Goal: Task Accomplishment & Management: Manage account settings

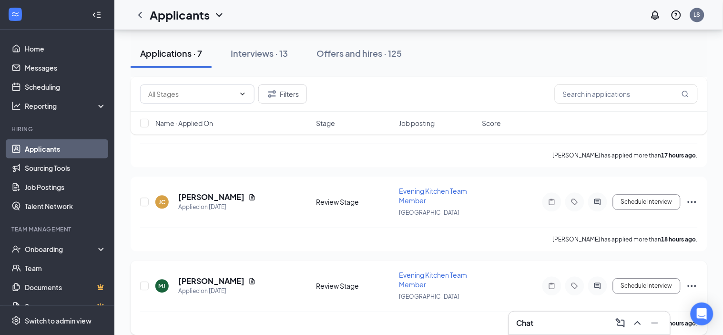
scroll to position [482, 0]
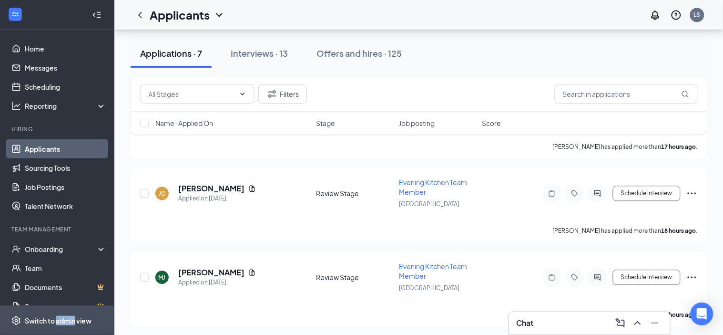
click at [49, 324] on div "Switch to admin view" at bounding box center [58, 321] width 67 height 10
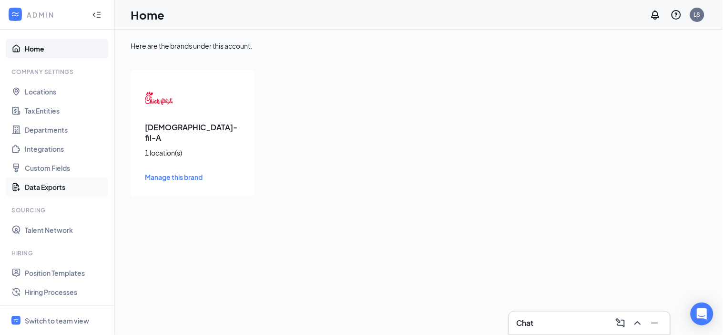
scroll to position [143, 0]
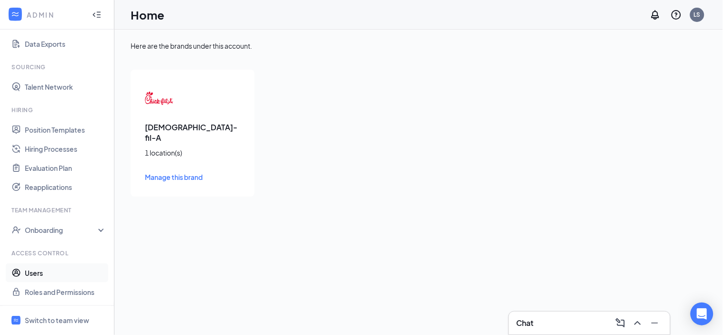
click at [51, 274] on link "Users" at bounding box center [66, 272] width 82 height 19
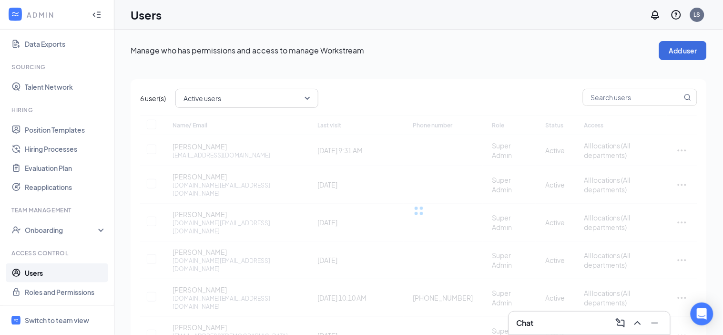
checkbox input "false"
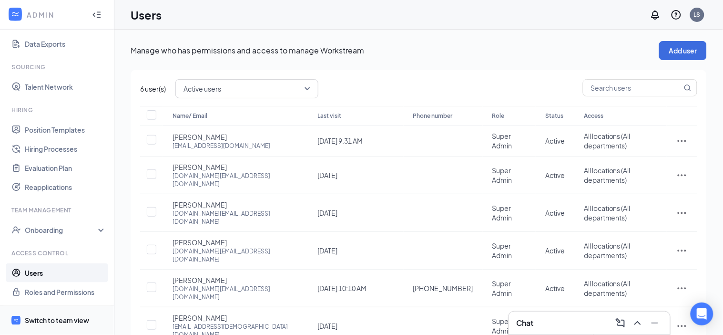
click at [72, 321] on div "Switch to team view" at bounding box center [57, 321] width 64 height 10
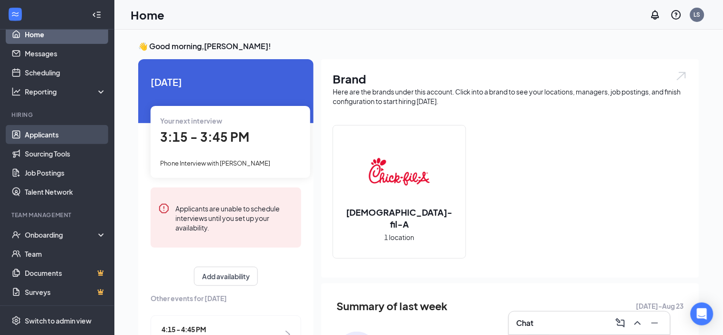
click at [58, 135] on link "Applicants" at bounding box center [66, 134] width 82 height 19
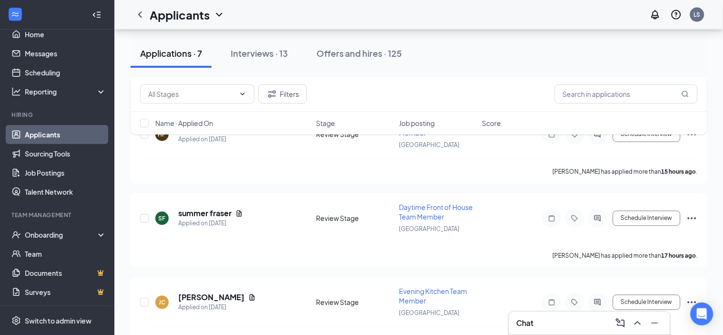
scroll to position [371, 0]
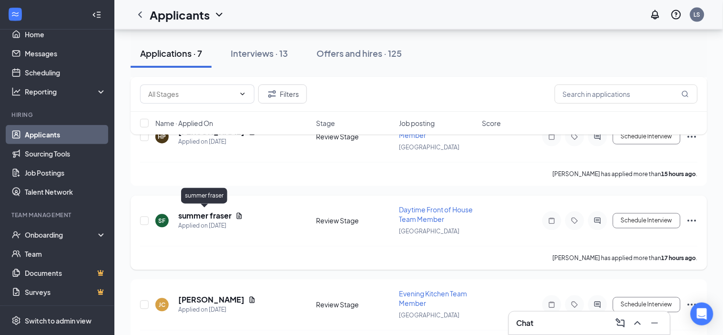
click at [212, 215] on h5 "summer fraser" at bounding box center [204, 216] width 53 height 10
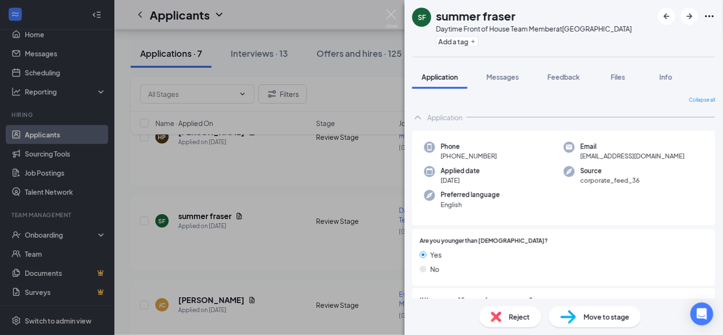
click at [550, 194] on div "Preferred language English" at bounding box center [494, 200] width 140 height 20
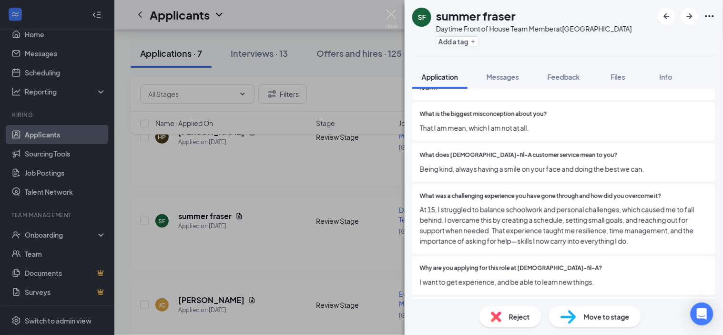
scroll to position [525, 0]
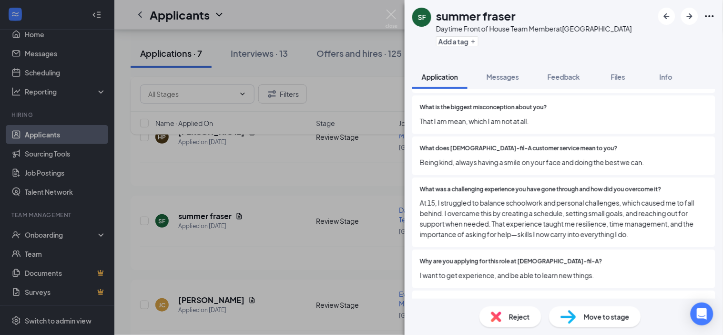
click at [529, 249] on div "Why are you applying for this role at [DEMOGRAPHIC_DATA]-fil-A? I want to get e…" at bounding box center [564, 268] width 303 height 39
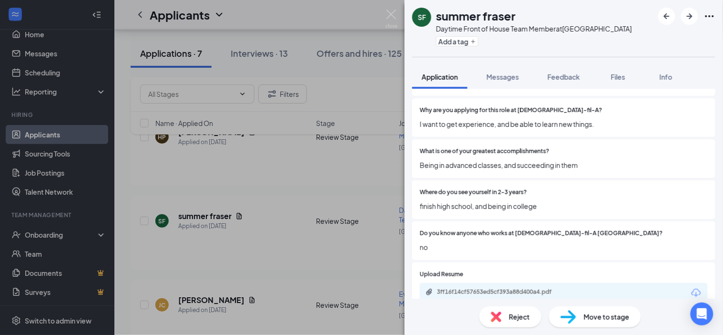
scroll to position [669, 0]
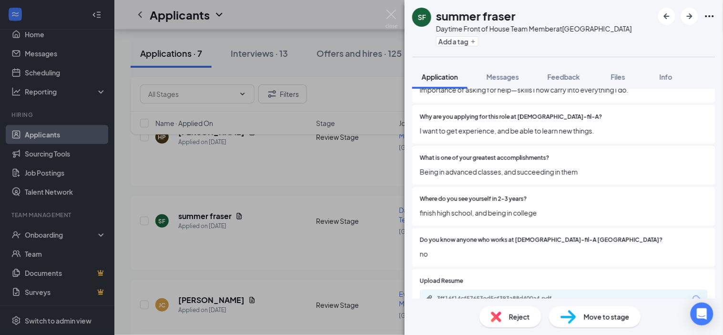
click at [560, 228] on div "Do you know anyone who works at [DEMOGRAPHIC_DATA]-fil-A [GEOGRAPHIC_DATA]? no" at bounding box center [564, 247] width 303 height 39
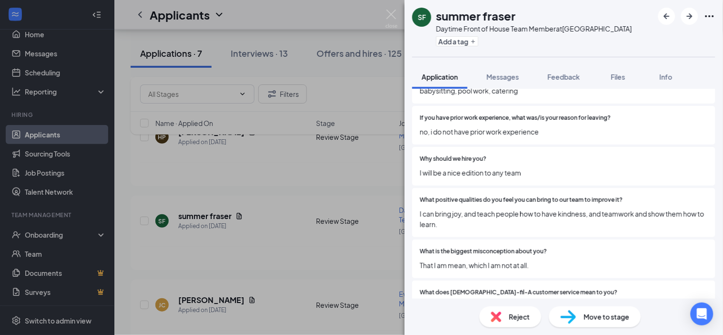
scroll to position [133, 0]
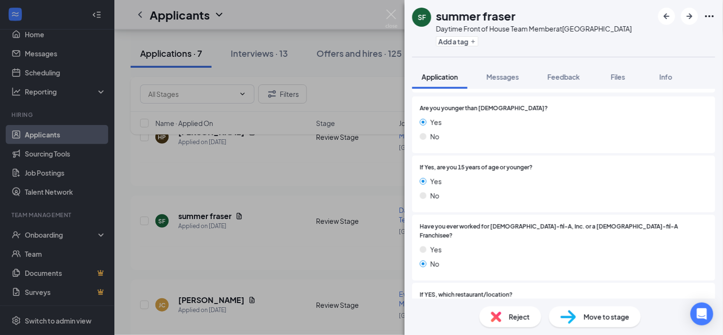
click at [508, 312] on div "Reject" at bounding box center [511, 316] width 62 height 21
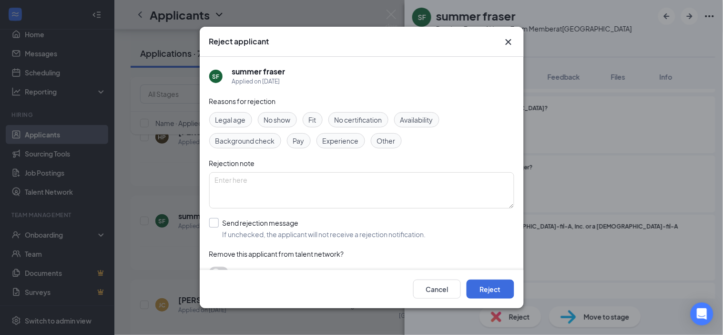
click at [270, 236] on input "Send rejection message If unchecked, the applicant will not receive a rejection…" at bounding box center [317, 228] width 217 height 21
checkbox input "true"
click at [264, 189] on textarea at bounding box center [361, 190] width 305 height 36
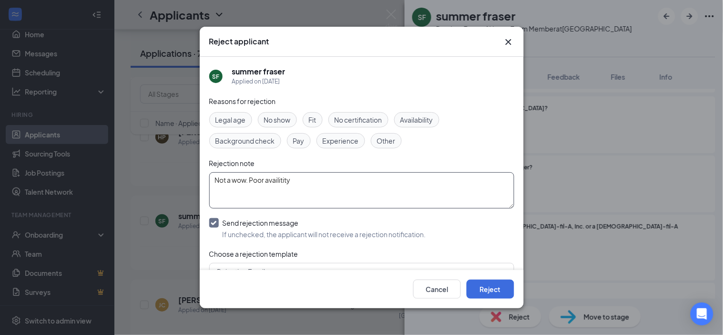
click at [280, 181] on textarea "Not a wow. Poor availitity" at bounding box center [361, 190] width 305 height 36
click at [384, 187] on textarea "Not a wow. Poor availability" at bounding box center [361, 190] width 305 height 36
type textarea "Not a wow. Poor availability considering [DEMOGRAPHIC_DATA]."
click at [420, 123] on span "Availability" at bounding box center [417, 119] width 33 height 10
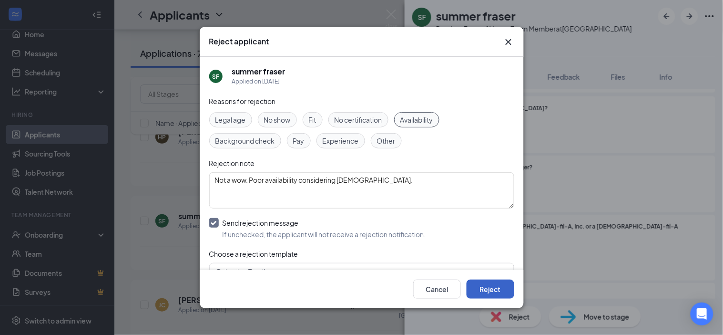
click at [483, 293] on button "Reject" at bounding box center [491, 288] width 48 height 19
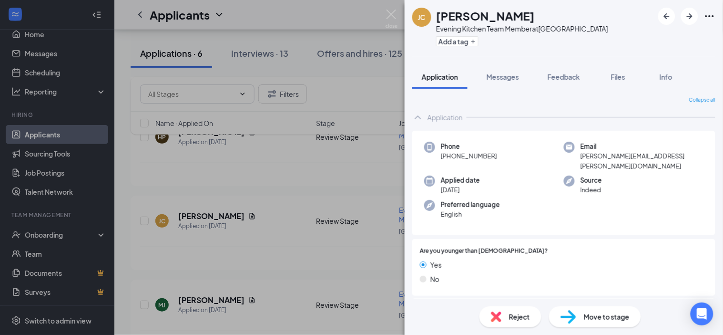
click at [395, 21] on img at bounding box center [392, 19] width 12 height 19
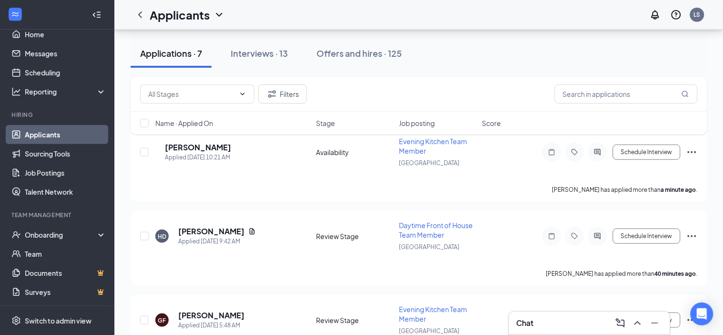
scroll to position [110, 0]
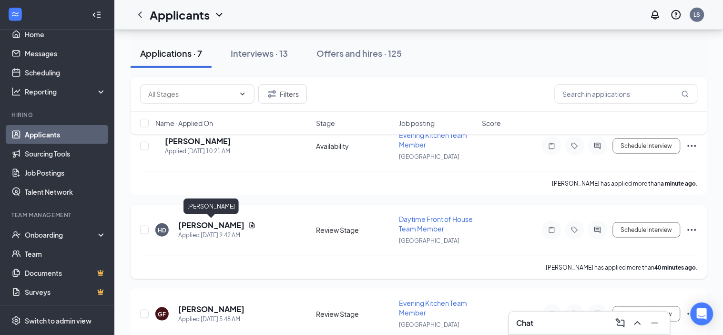
click at [227, 227] on h5 "[PERSON_NAME]" at bounding box center [211, 225] width 66 height 10
